Goal: Information Seeking & Learning: Check status

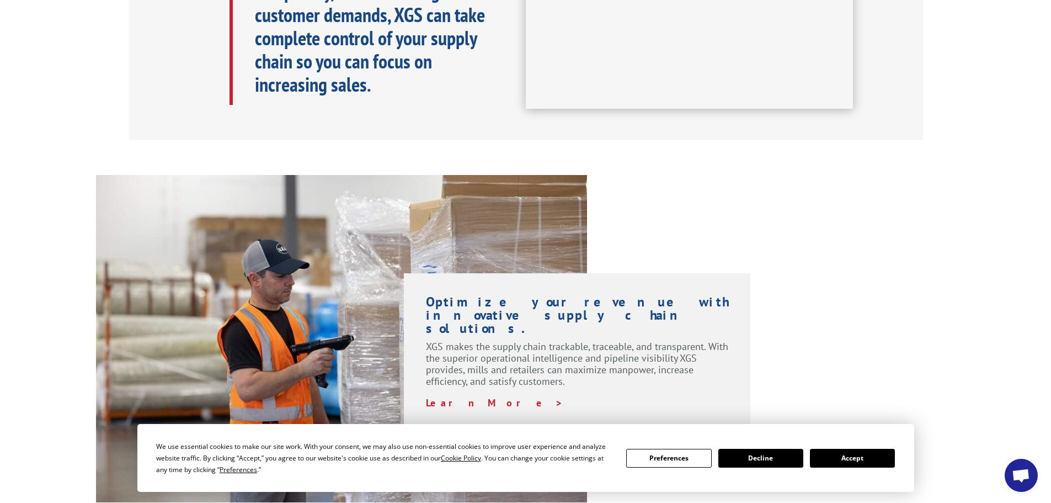
scroll to position [814, 0]
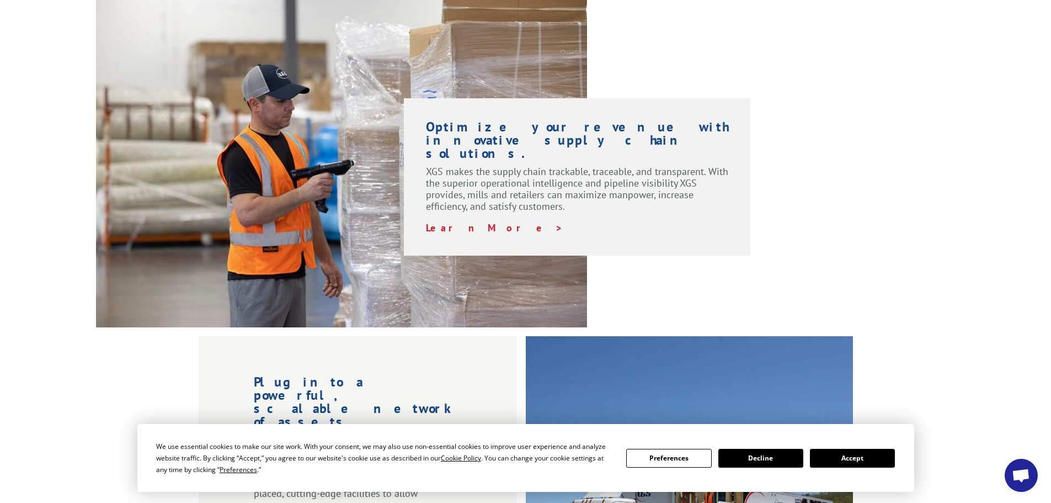
click at [864, 461] on button "Accept" at bounding box center [852, 458] width 85 height 19
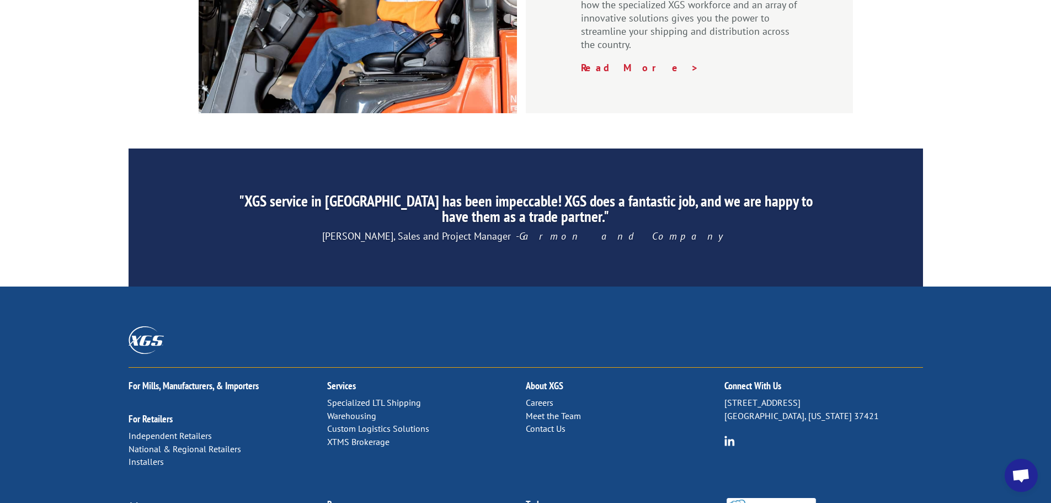
scroll to position [1682, 0]
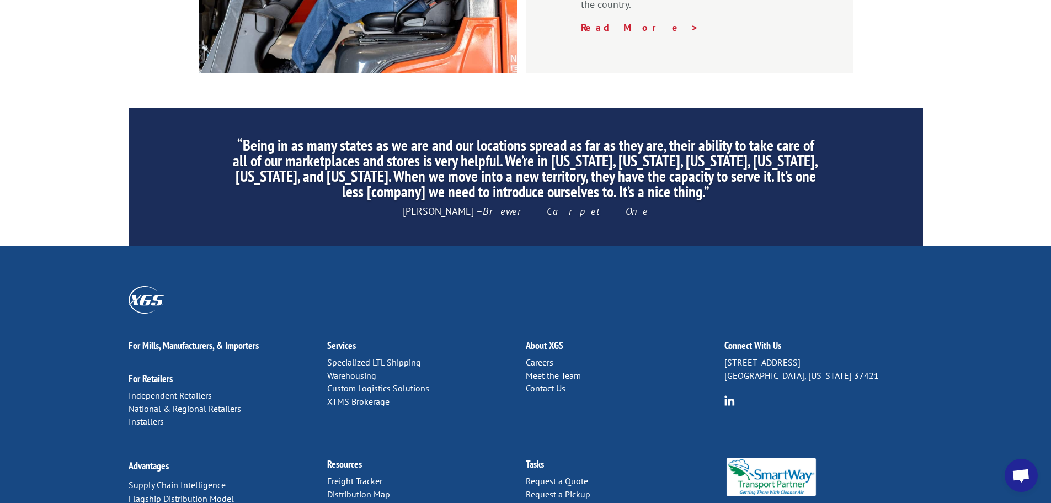
click at [353, 502] on link "Forms & Documents" at bounding box center [365, 507] width 77 height 11
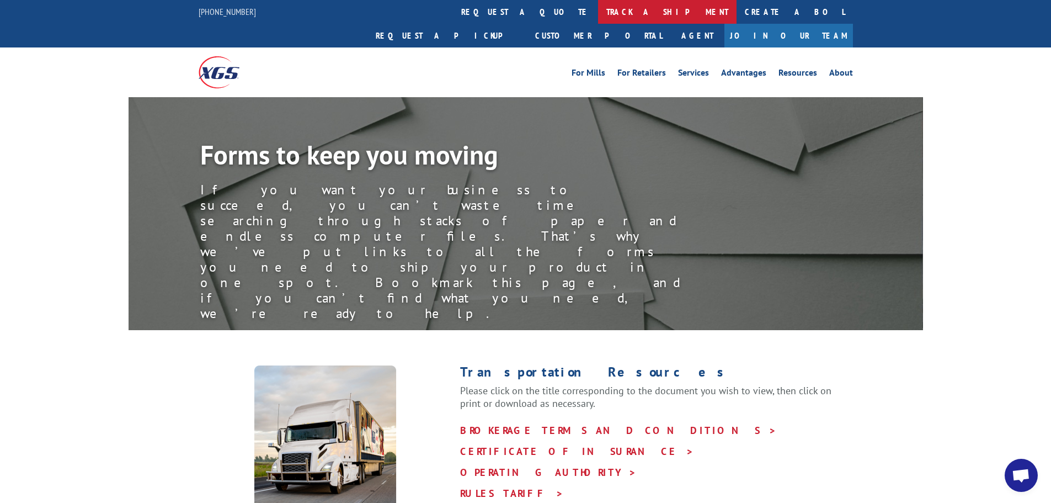
click at [598, 10] on link "track a shipment" at bounding box center [667, 12] width 139 height 24
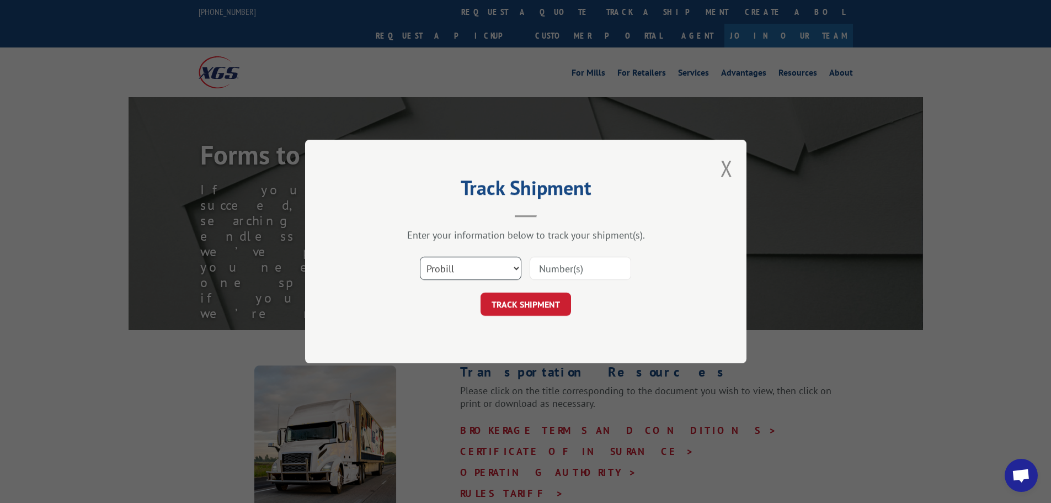
click at [502, 267] on select "Select category... Probill BOL PO" at bounding box center [471, 268] width 102 height 23
select select "bol"
click at [420, 257] on select "Select category... Probill BOL PO" at bounding box center [471, 268] width 102 height 23
click at [581, 267] on input at bounding box center [581, 268] width 102 height 23
paste input "7059335"
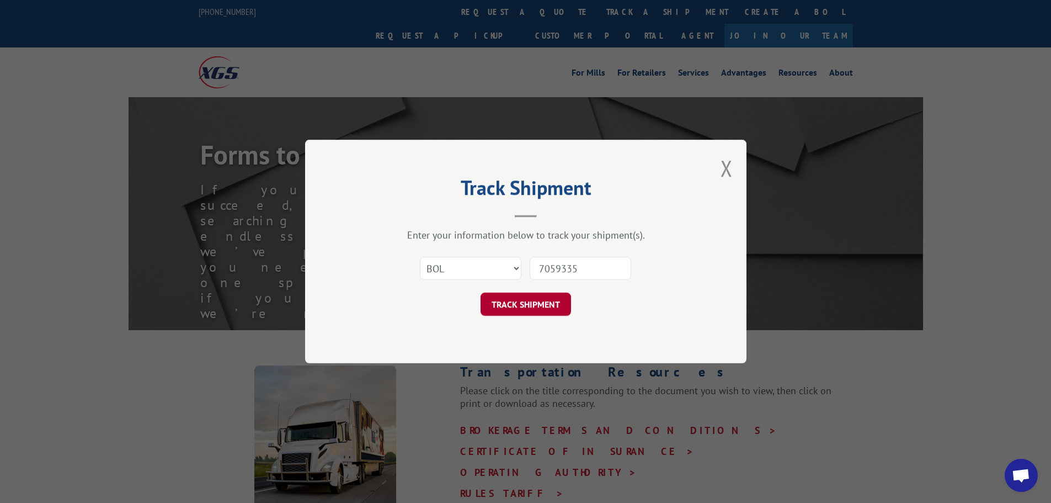
type input "7059335"
click at [527, 306] on button "TRACK SHIPMENT" at bounding box center [526, 304] width 91 height 23
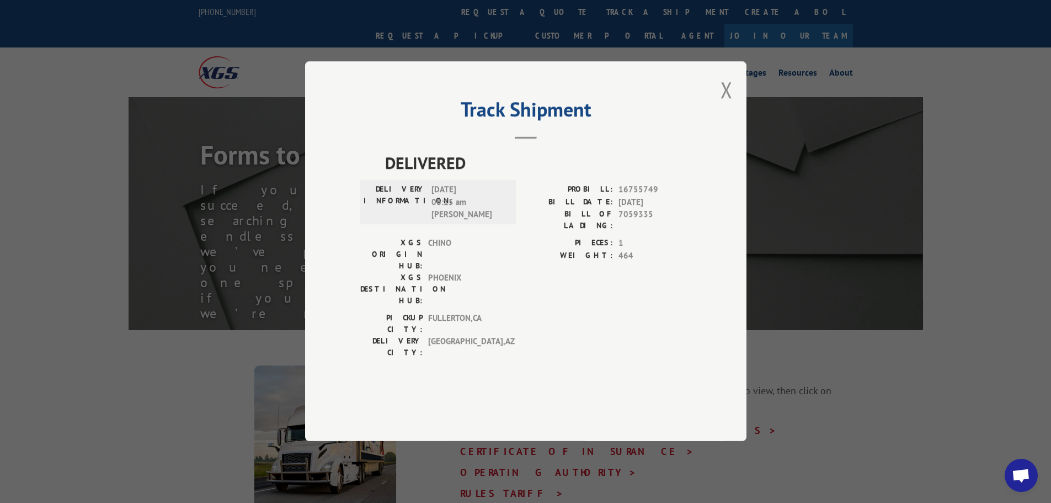
click at [729, 104] on button "Close modal" at bounding box center [727, 89] width 12 height 29
click at [729, 141] on div "Forms to keep you moving If you want your business to succeed, you can’t waste …" at bounding box center [561, 235] width 723 height 189
click at [722, 141] on div "Forms to keep you moving If you want your business to succeed, you can’t waste …" at bounding box center [561, 235] width 723 height 189
click at [731, 141] on div "Forms to keep you moving If you want your business to succeed, you can’t waste …" at bounding box center [561, 235] width 723 height 189
click at [1035, 127] on div "Forms to keep you moving If you want your business to succeed, you can’t waste …" at bounding box center [525, 213] width 1051 height 233
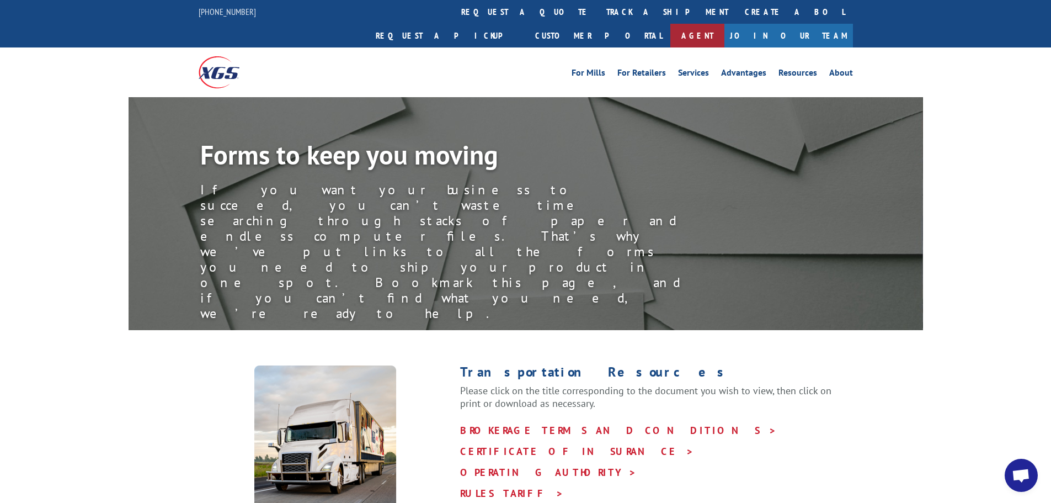
click at [725, 24] on link "Agent" at bounding box center [698, 36] width 54 height 24
click at [698, 68] on link "Services" at bounding box center [693, 74] width 31 height 12
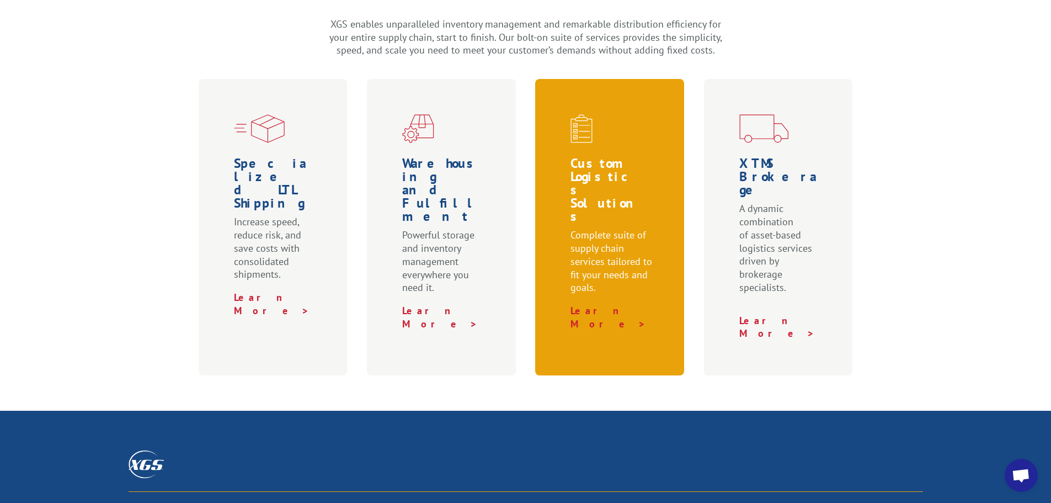
scroll to position [331, 0]
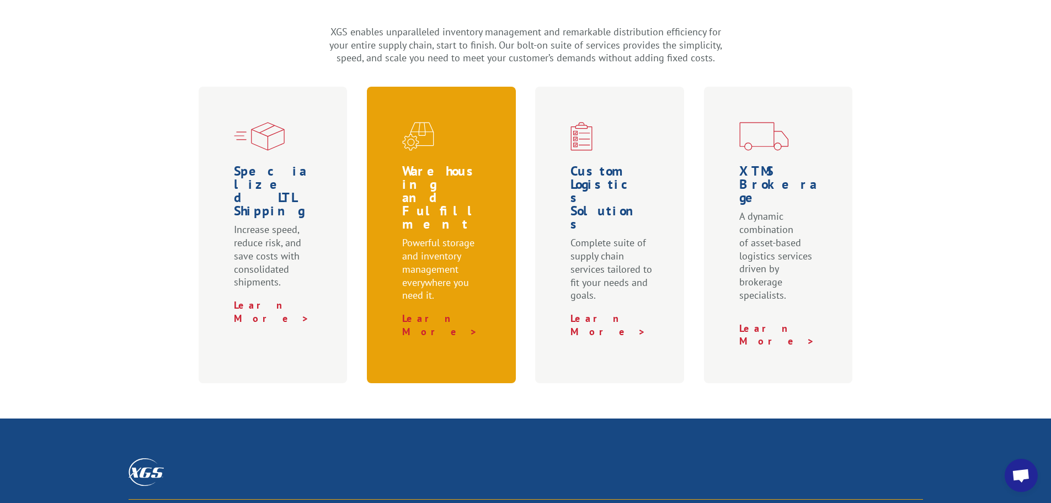
click at [442, 258] on p "Powerful storage and inventory management everywhere you need it." at bounding box center [443, 274] width 83 height 76
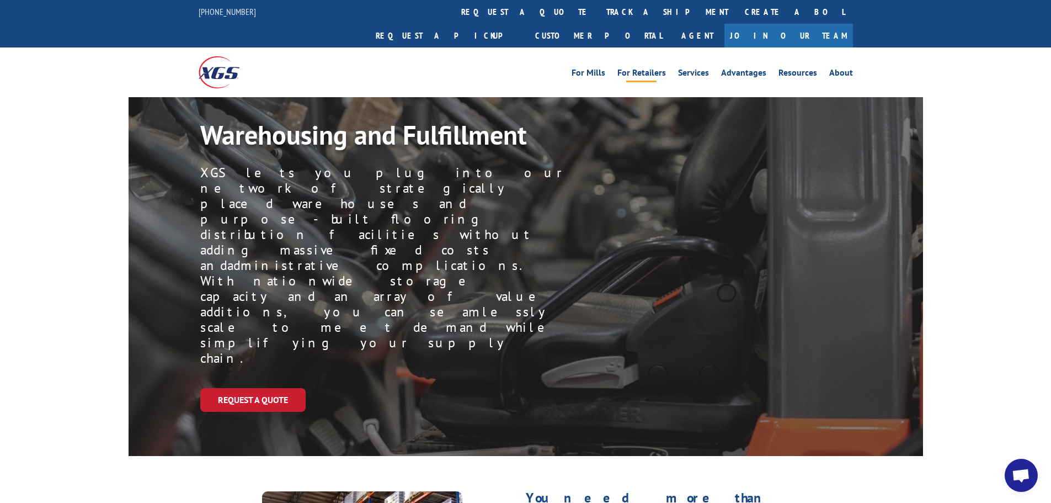
click at [639, 68] on link "For Retailers" at bounding box center [642, 74] width 49 height 12
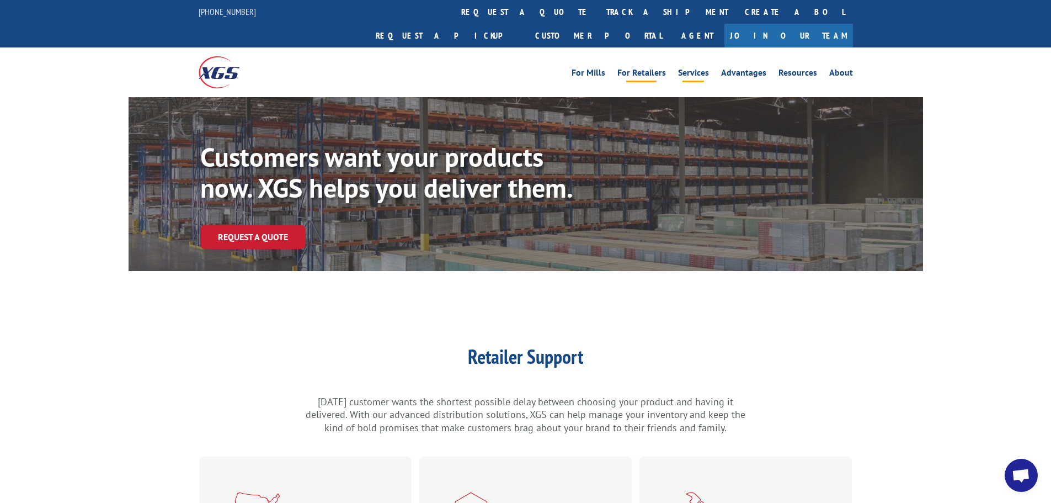
click at [705, 68] on link "Services" at bounding box center [693, 74] width 31 height 12
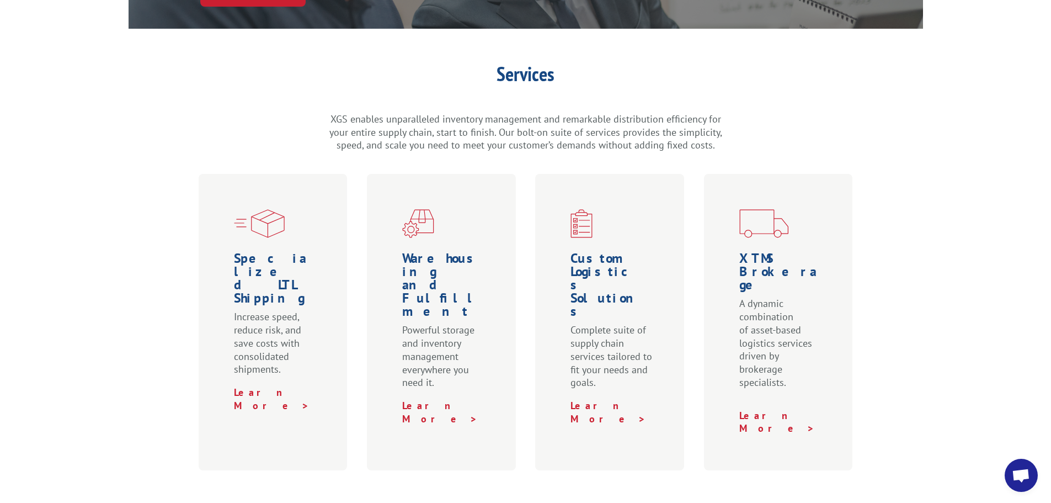
scroll to position [276, 0]
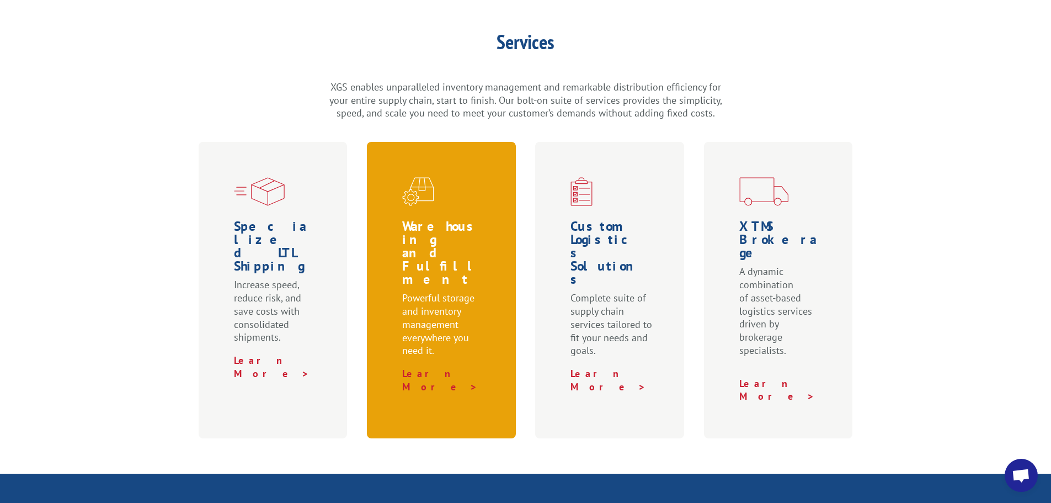
click at [437, 291] on p "Powerful storage and inventory management everywhere you need it." at bounding box center [443, 329] width 83 height 76
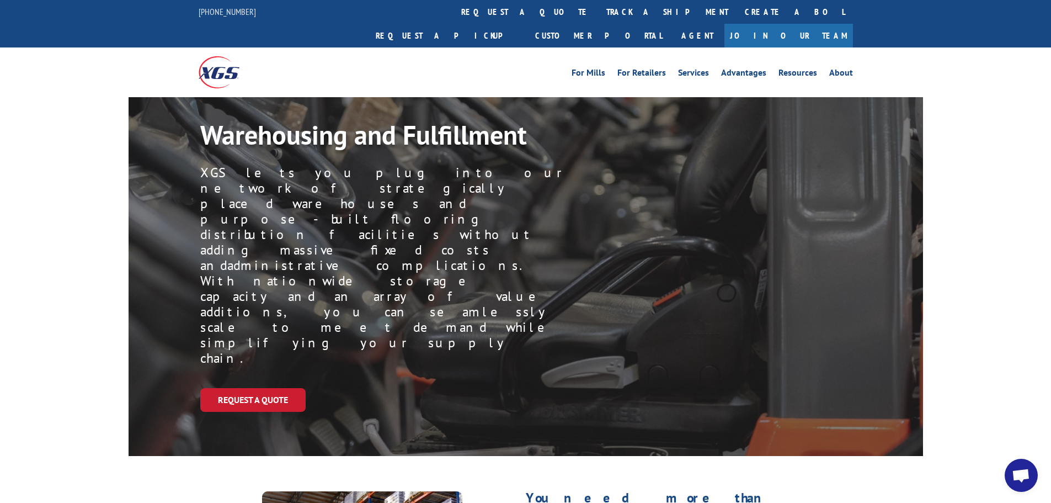
click at [1025, 479] on span "Open chat" at bounding box center [1021, 476] width 18 height 15
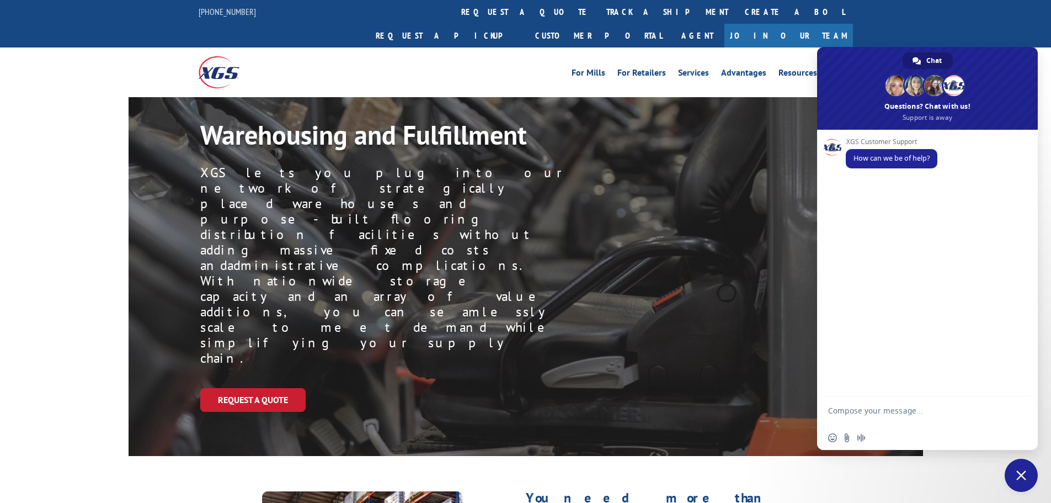
click at [908, 406] on textarea "Compose your message..." at bounding box center [915, 416] width 174 height 20
type textarea "where do i find confirmation"
drag, startPoint x: 908, startPoint y: 406, endPoint x: 953, endPoint y: 420, distance: 47.3
click at [953, 420] on form "where do i find confirmation" at bounding box center [915, 413] width 174 height 30
click at [960, 406] on form "where do i find confirmation" at bounding box center [915, 413] width 174 height 30
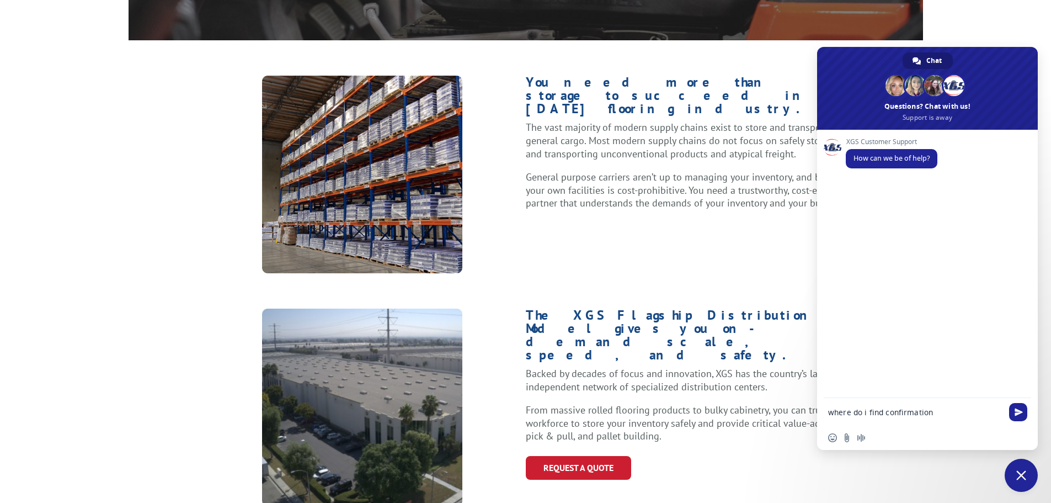
scroll to position [440, 0]
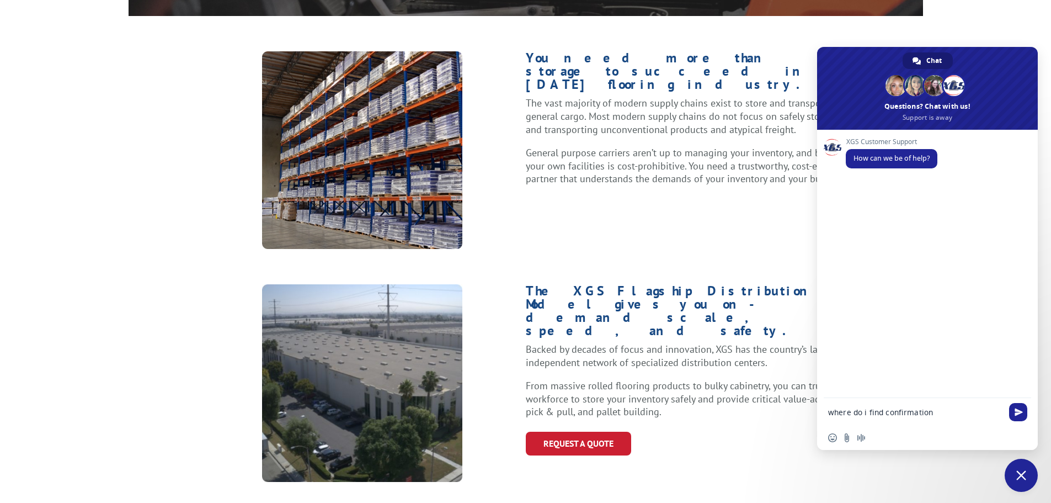
drag, startPoint x: 960, startPoint y: 406, endPoint x: 959, endPoint y: 422, distance: 16.6
click at [959, 422] on form "where do i find confirmation" at bounding box center [915, 413] width 174 height 30
click at [902, 418] on form "where do i find confirmation" at bounding box center [915, 413] width 174 height 30
click at [839, 422] on form "where do i find confirmation" at bounding box center [915, 413] width 174 height 30
click at [1023, 413] on span "Send" at bounding box center [1019, 412] width 8 height 8
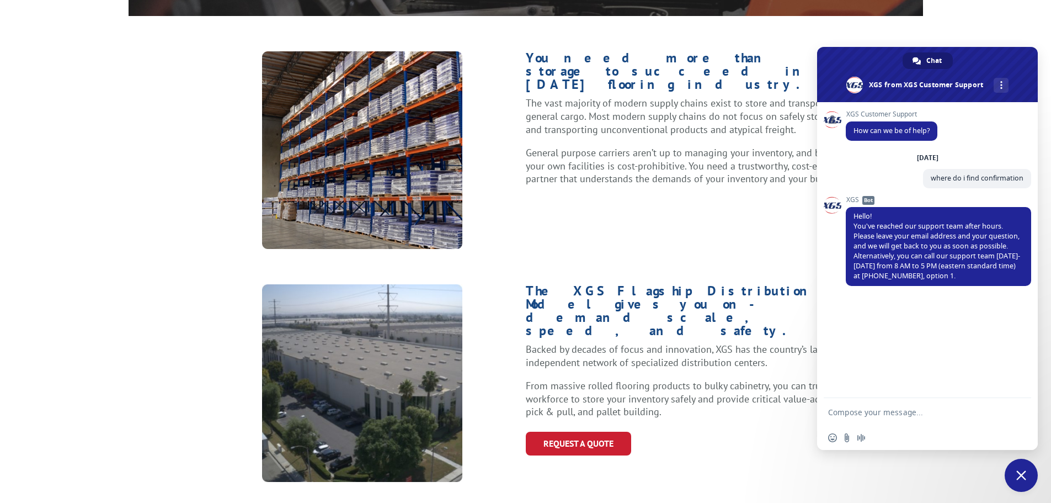
click at [1021, 472] on span "Close chat" at bounding box center [1022, 475] width 10 height 10
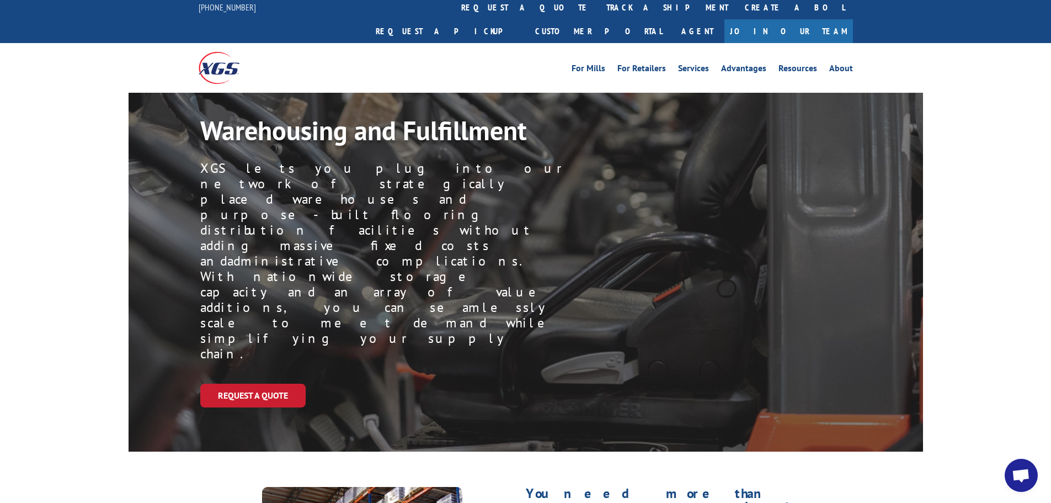
scroll to position [0, 0]
